Goal: Transaction & Acquisition: Book appointment/travel/reservation

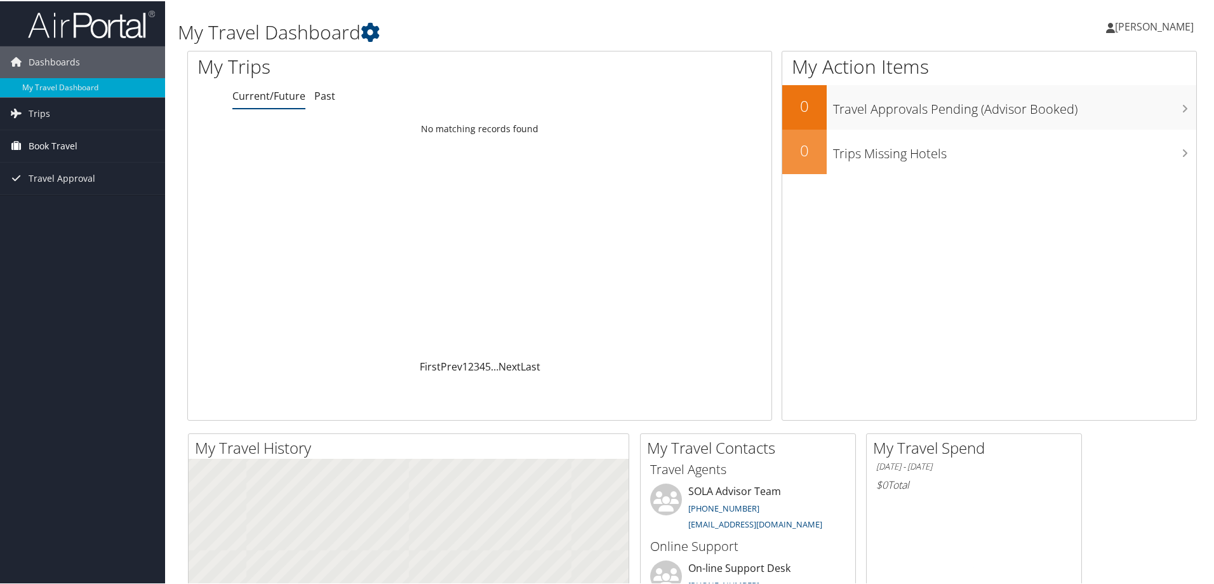
drag, startPoint x: 30, startPoint y: 146, endPoint x: 43, endPoint y: 149, distance: 12.3
click at [31, 146] on span "Book Travel" at bounding box center [53, 145] width 49 height 32
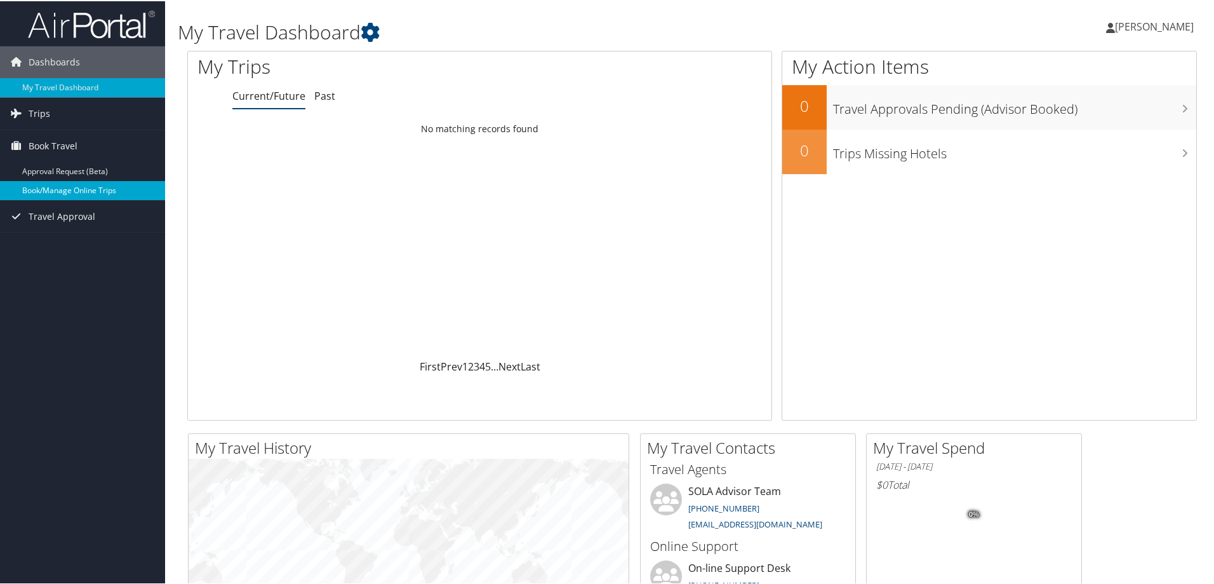
click at [36, 184] on link "Book/Manage Online Trips" at bounding box center [82, 189] width 165 height 19
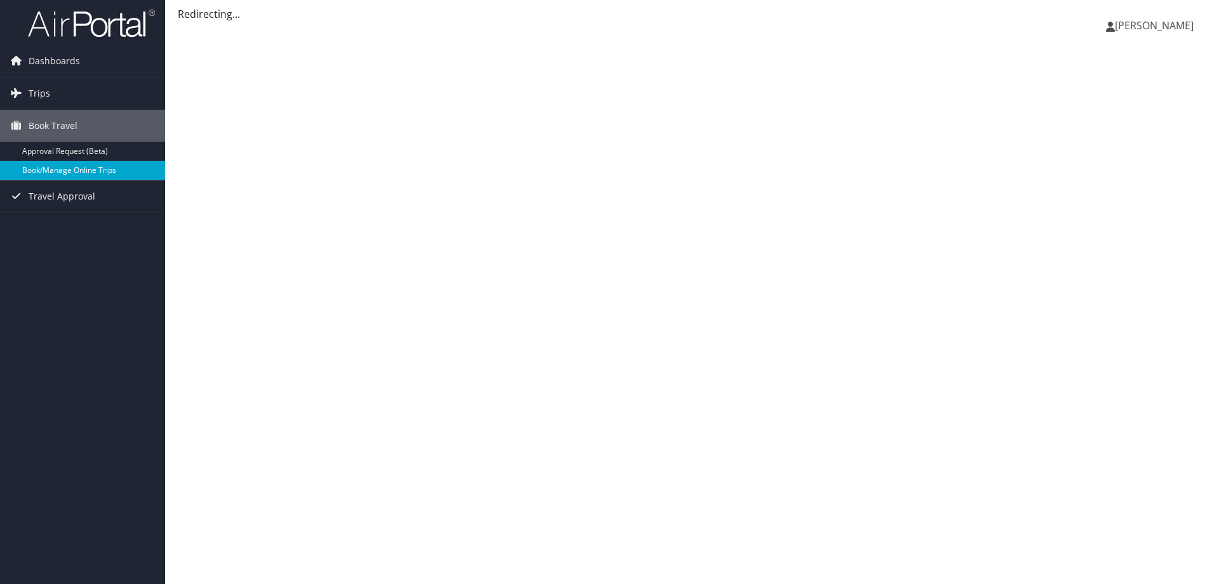
click at [104, 171] on link "Book/Manage Online Trips" at bounding box center [82, 170] width 165 height 19
